Goal: Check status: Check status

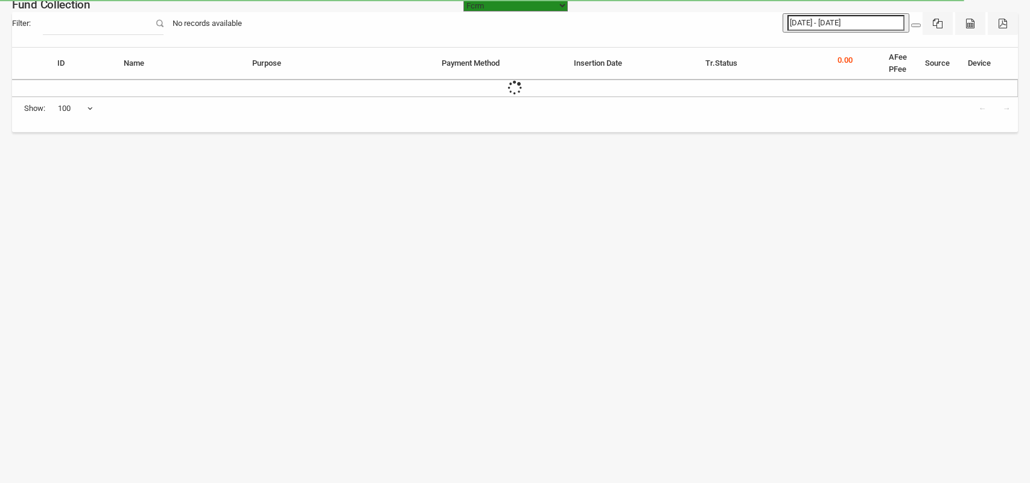
select select "[URL][DOMAIN_NAME]"
select select "100"
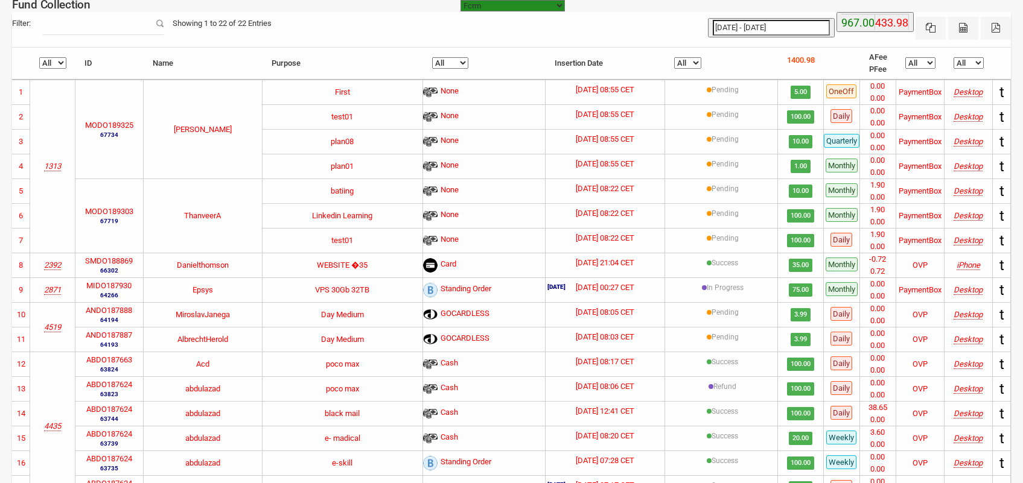
click at [692, 62] on select "All Pending In Progress Refund Success" at bounding box center [687, 62] width 27 height 11
type input "[DATE]"
click at [730, 28] on input "[DATE] - [DATE]" at bounding box center [771, 28] width 117 height 16
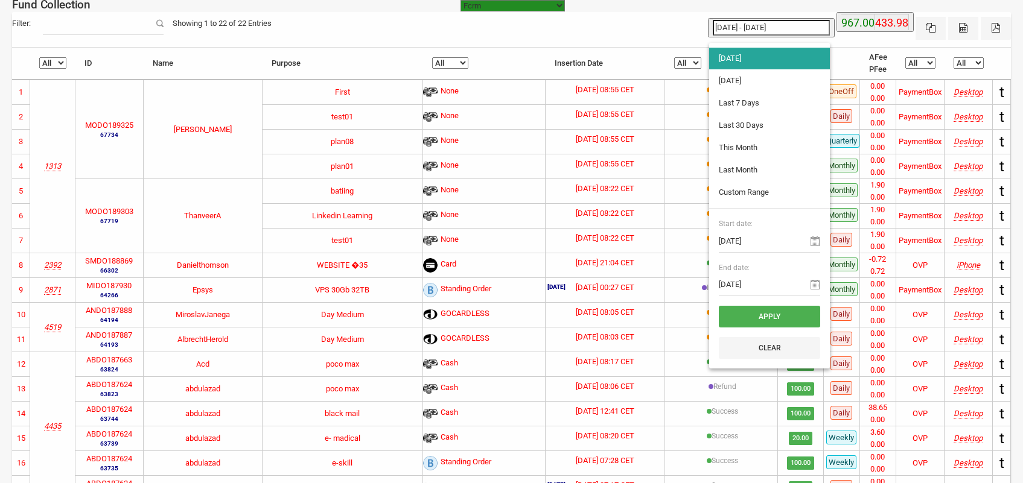
type input "[DATE]"
click at [736, 80] on li "[DATE]" at bounding box center [769, 81] width 121 height 22
type input "09-09-2025 - 09-09-2025"
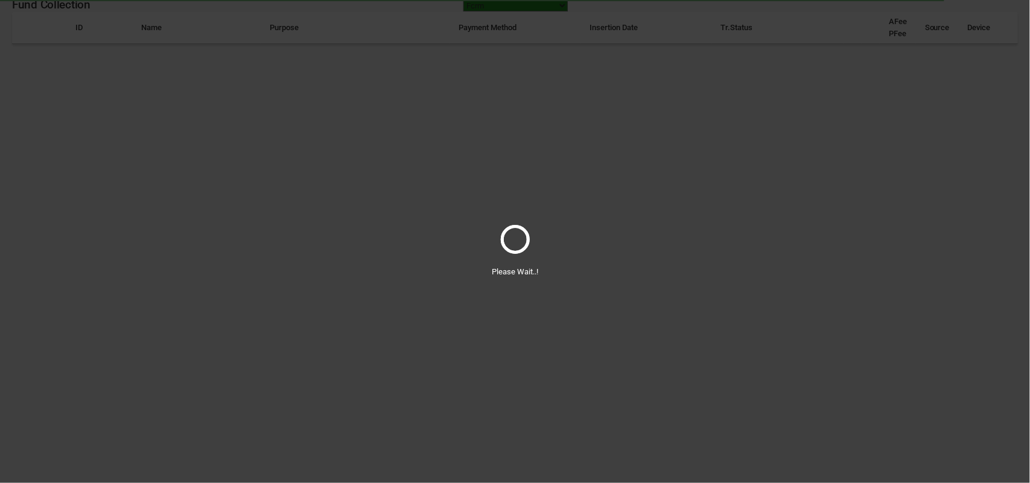
select select "100"
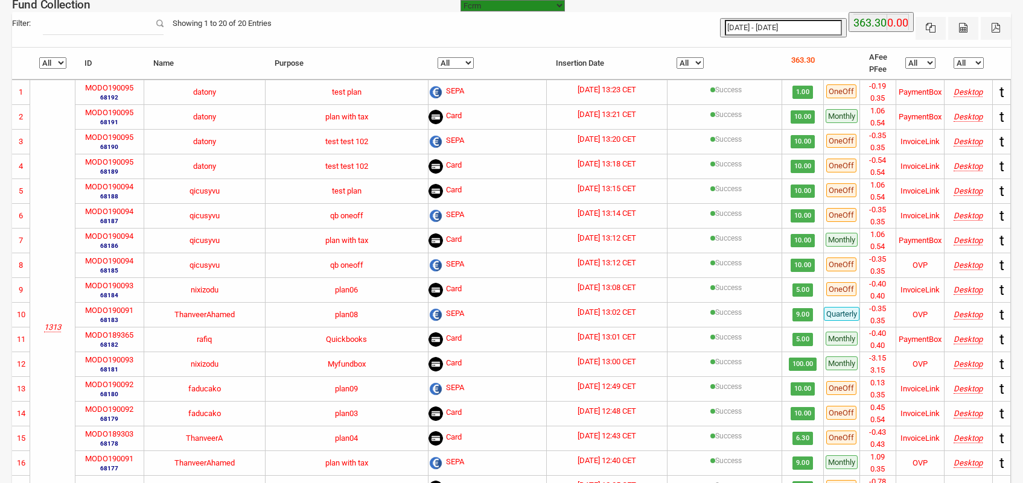
type input "[DATE]"
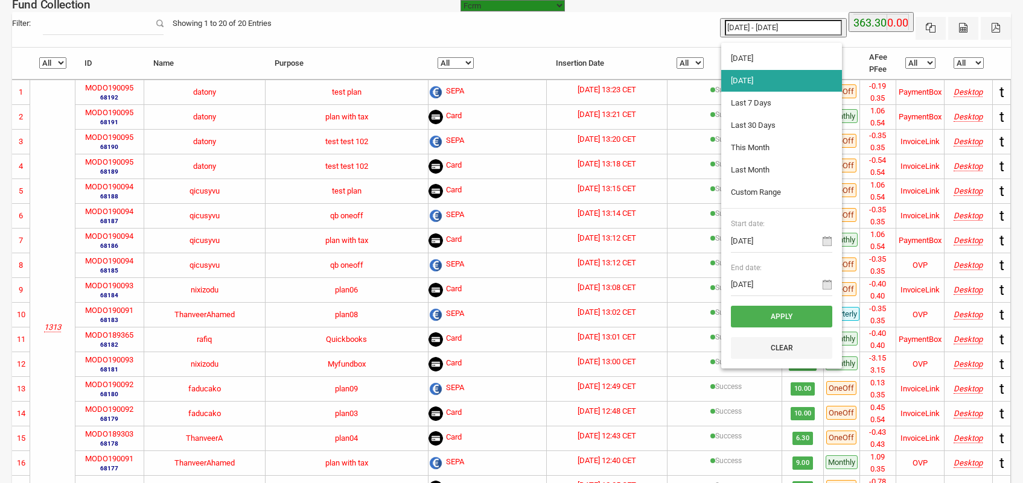
click at [771, 22] on input "09-09-2025 - 09-09-2025" at bounding box center [783, 28] width 117 height 16
type input "[DATE]"
click at [740, 63] on li "[DATE]" at bounding box center [781, 59] width 121 height 22
type input "[DATE] - [DATE]"
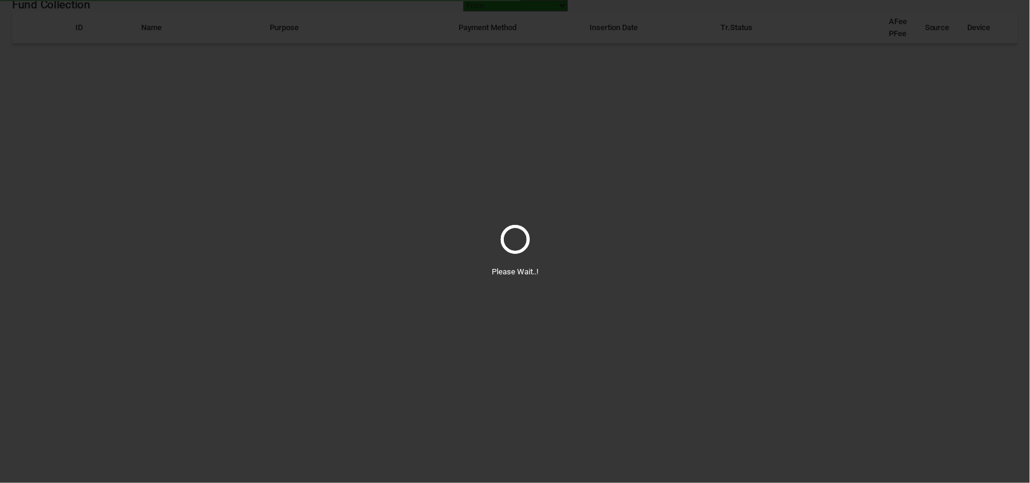
select select "100"
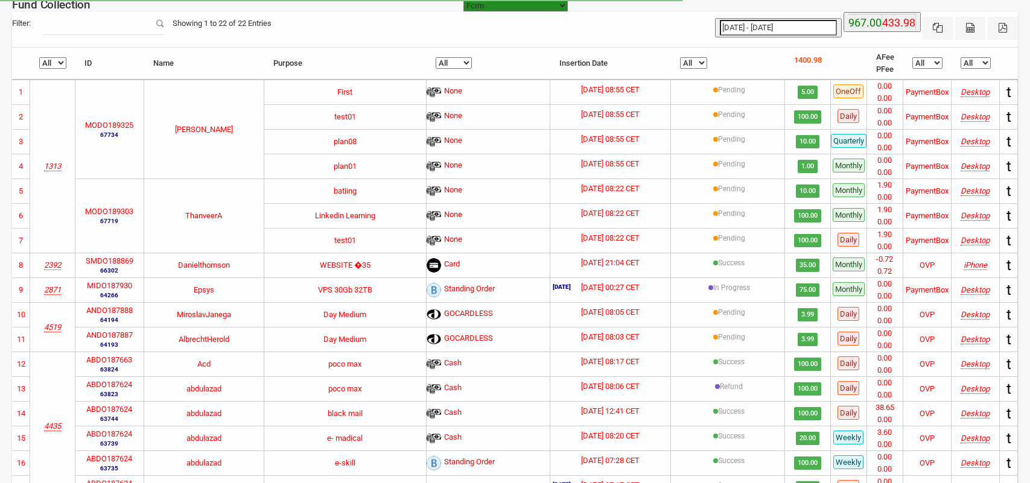
select select "[URL][DOMAIN_NAME]"
select select "100"
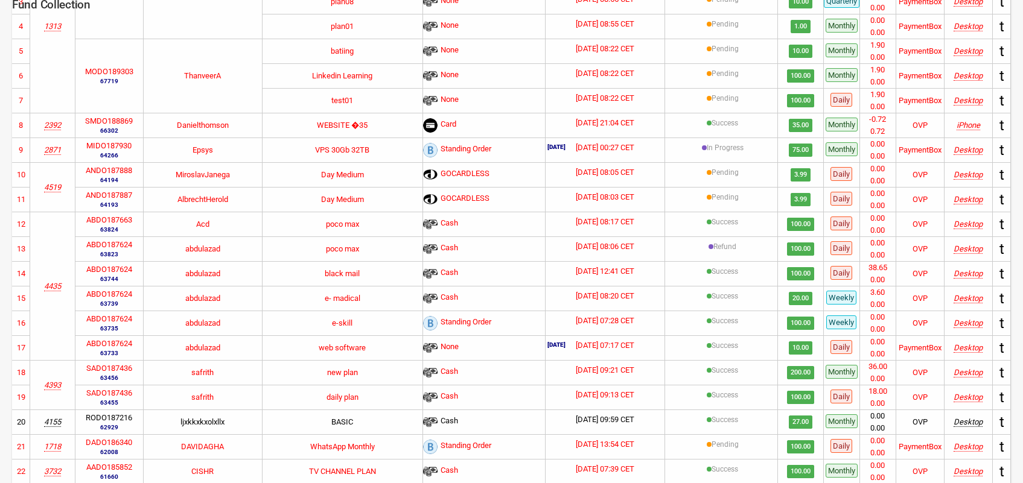
scroll to position [203, 0]
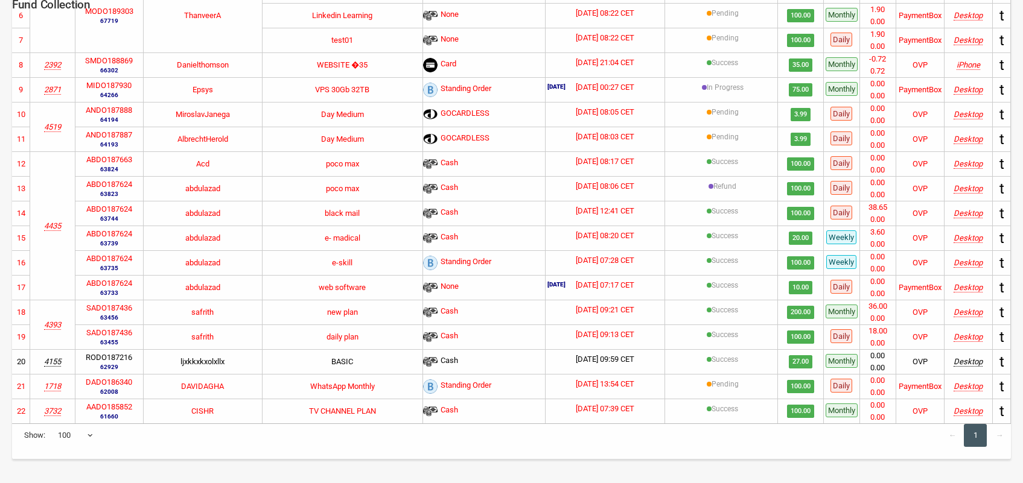
click at [55, 224] on icon "4435" at bounding box center [52, 225] width 17 height 9
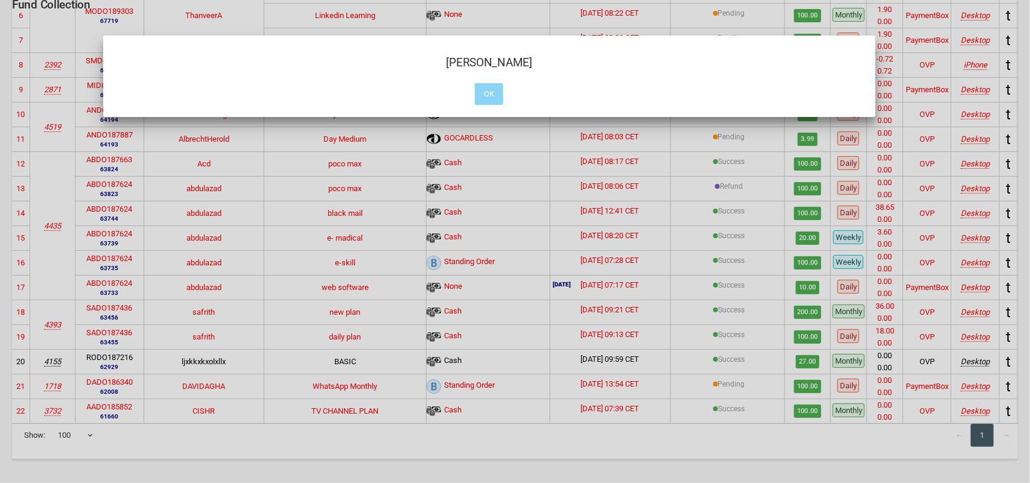
click at [55, 224] on div at bounding box center [515, 241] width 1030 height 483
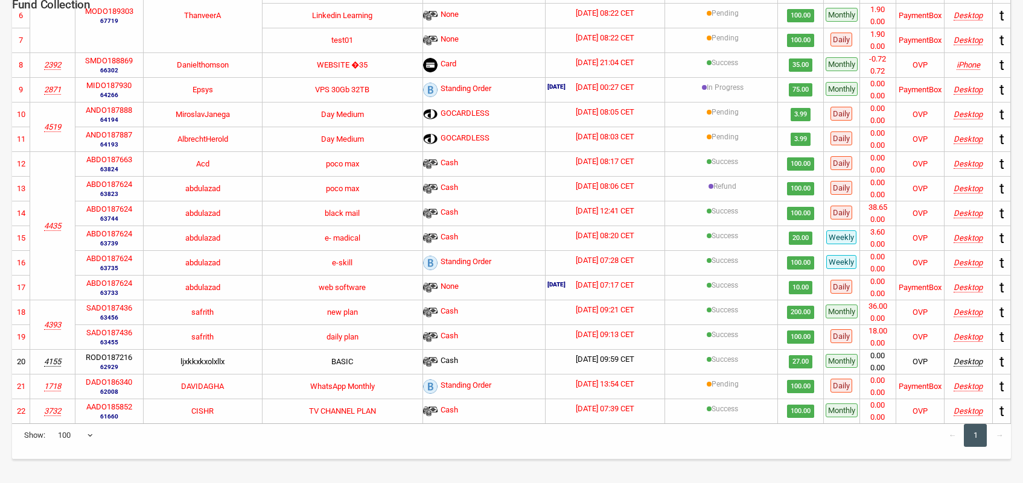
click at [122, 232] on label "ABDO187624" at bounding box center [109, 234] width 46 height 12
copy label "ABDO187624"
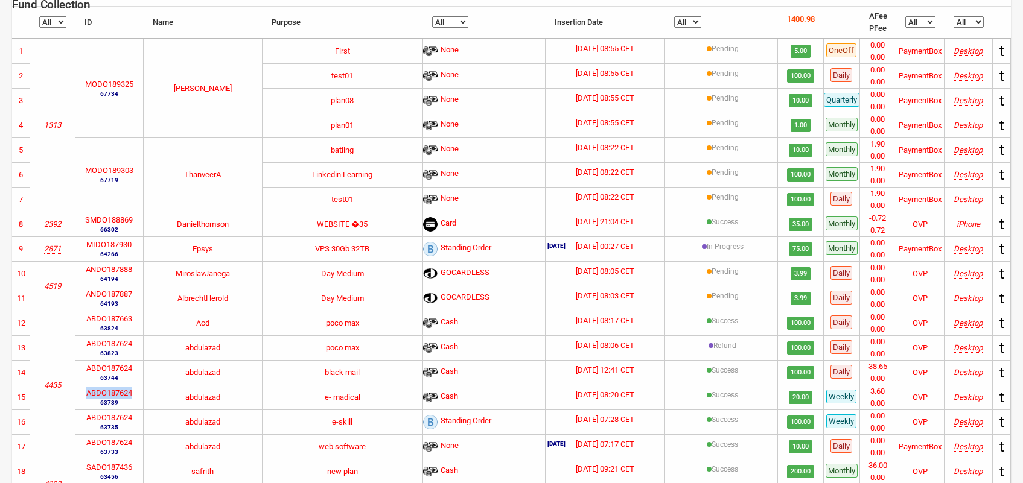
scroll to position [0, 0]
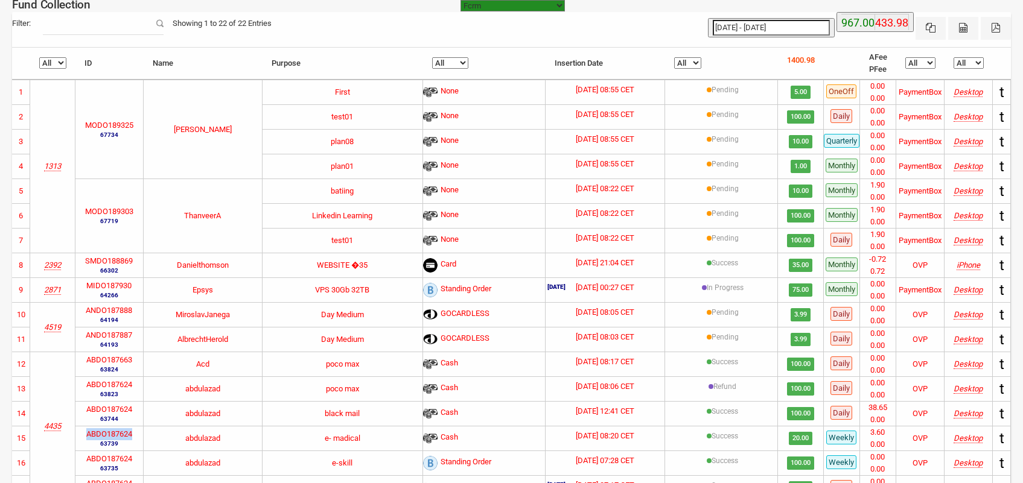
click at [794, 28] on input "[DATE] - [DATE]" at bounding box center [771, 28] width 117 height 16
type input "[DATE]"
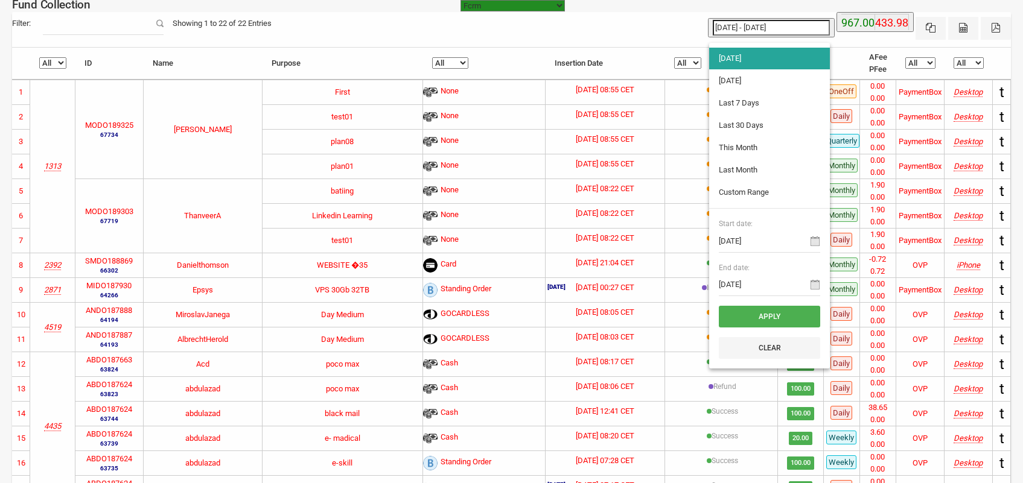
type input "[DATE]"
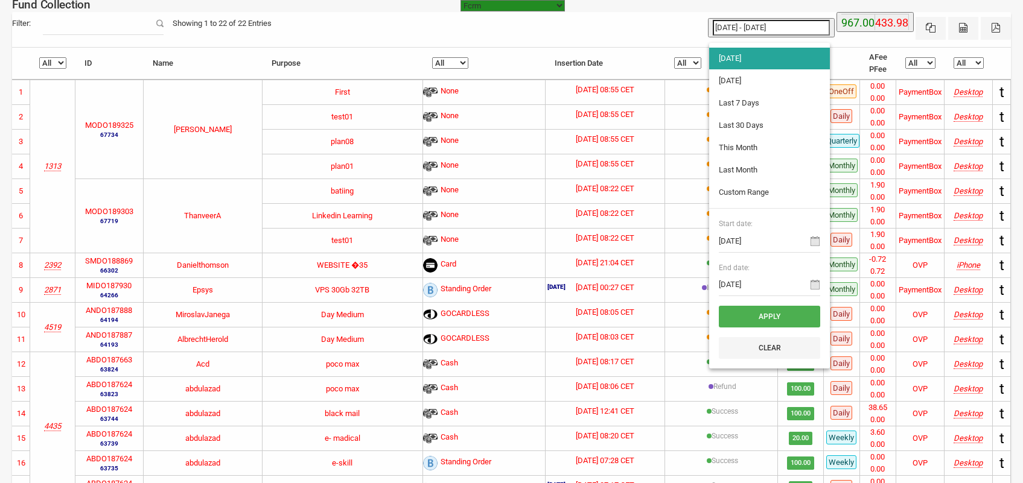
type input "[DATE]"
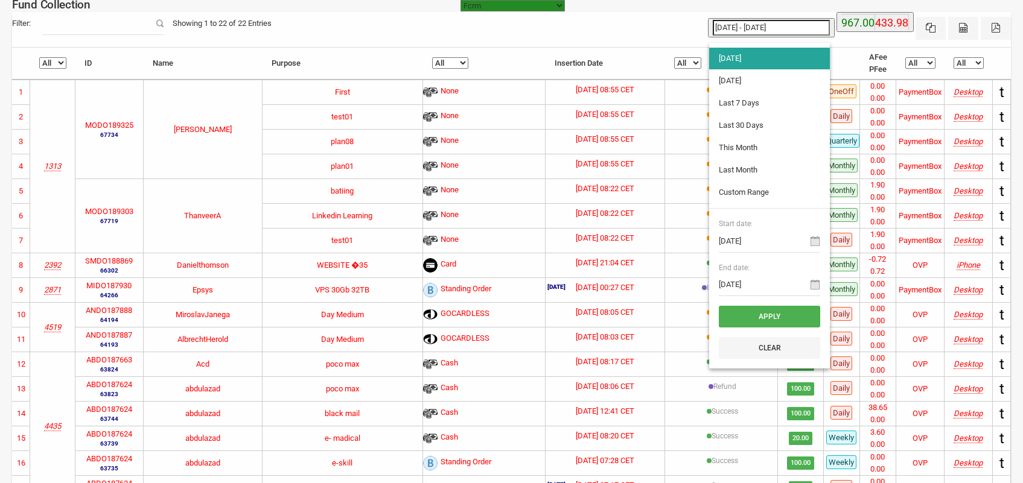
type input "[DATE]"
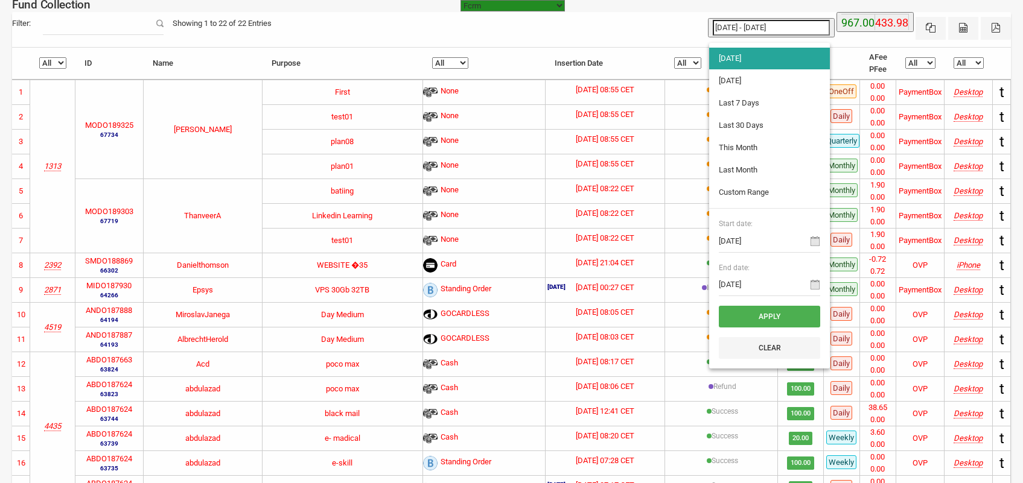
type input "[DATE]"
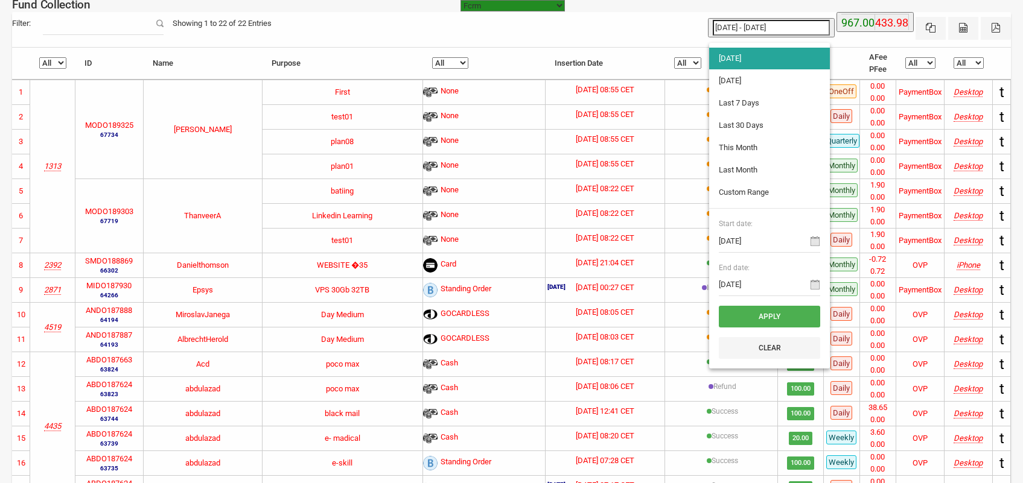
type input "[DATE]"
click at [744, 144] on li "This Month" at bounding box center [769, 148] width 121 height 22
type input "[DATE] - [DATE]"
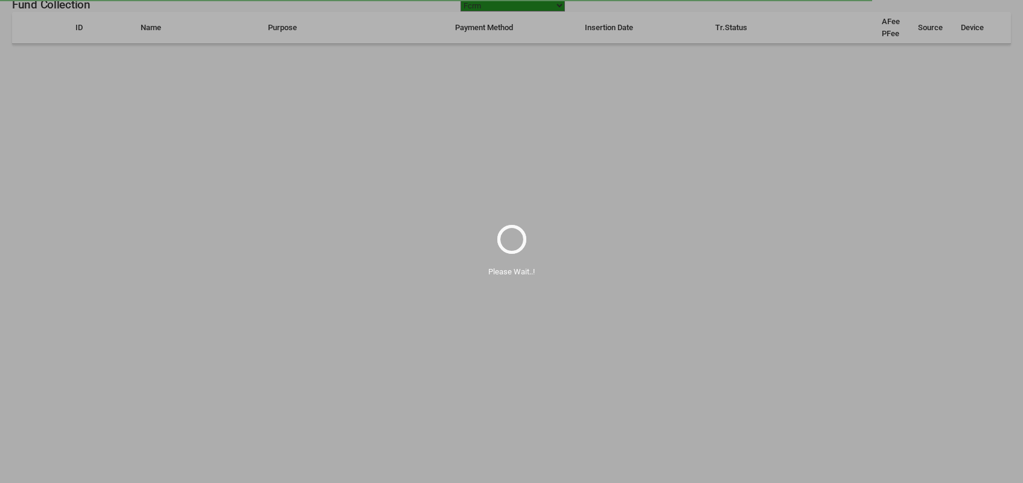
select select "100"
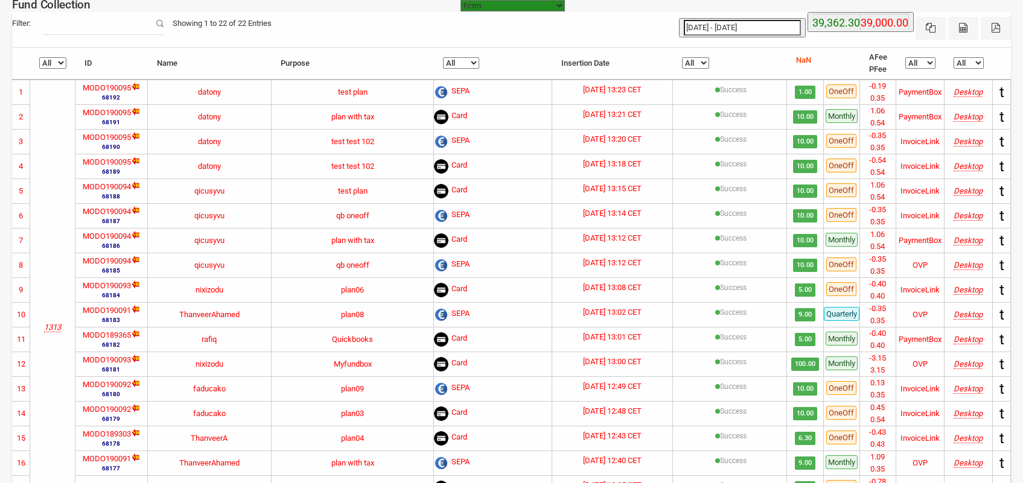
click at [112, 26] on input "Filter:" at bounding box center [103, 23] width 121 height 23
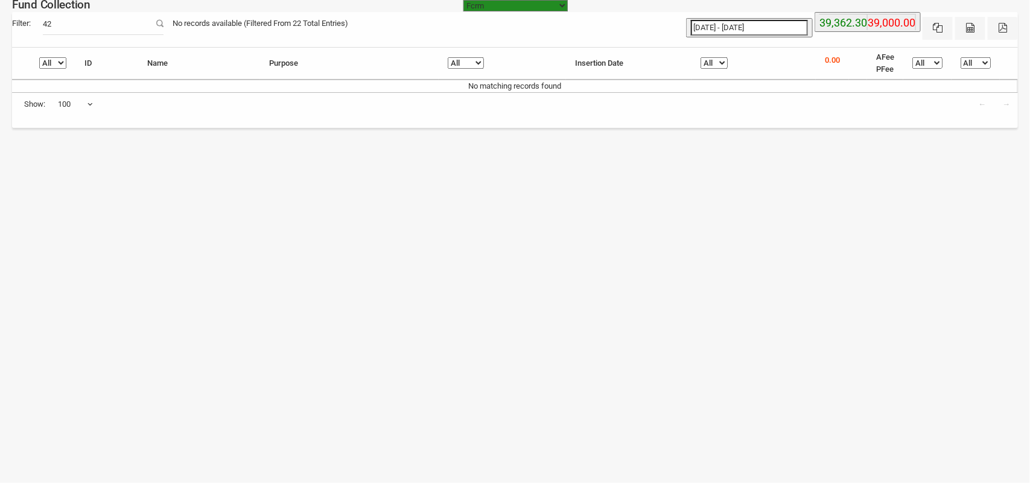
type input "4"
